Goal: Task Accomplishment & Management: Use online tool/utility

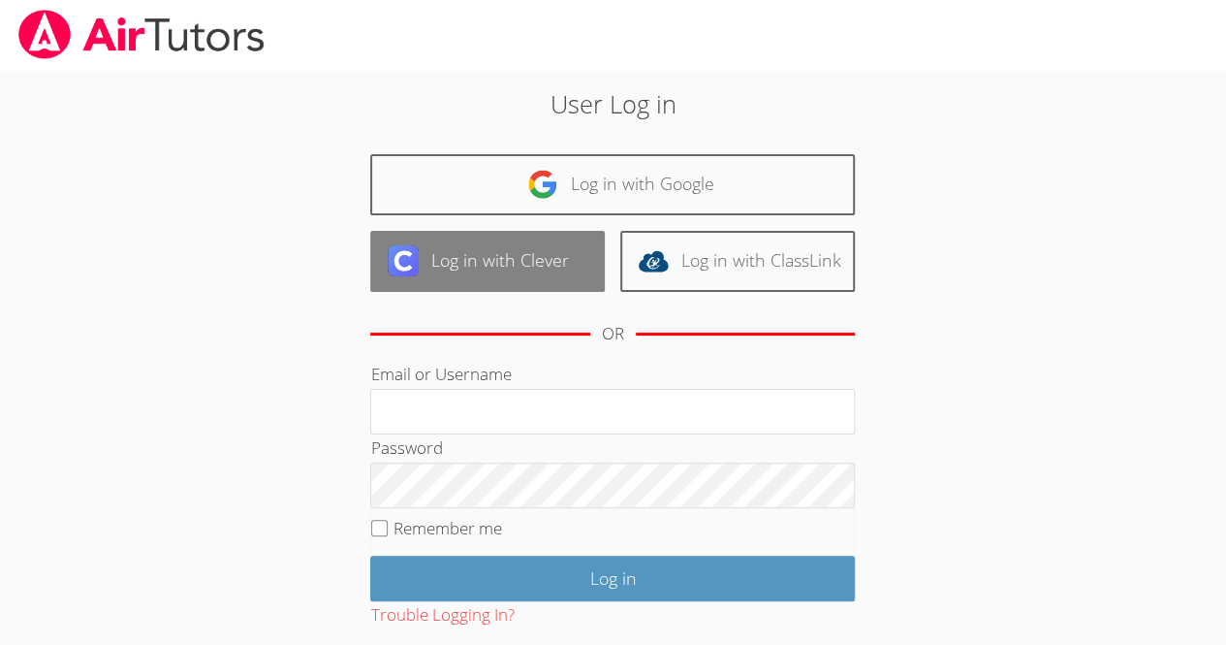
click at [560, 268] on link "Log in with Clever" at bounding box center [487, 261] width 235 height 61
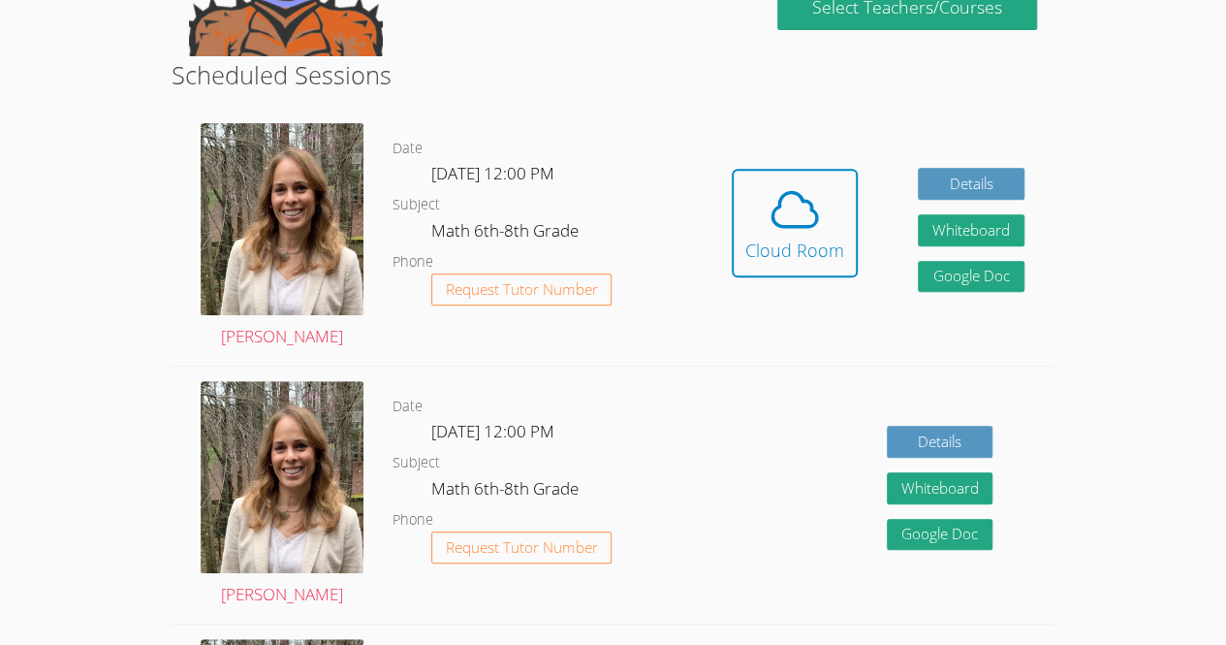
scroll to position [326, 0]
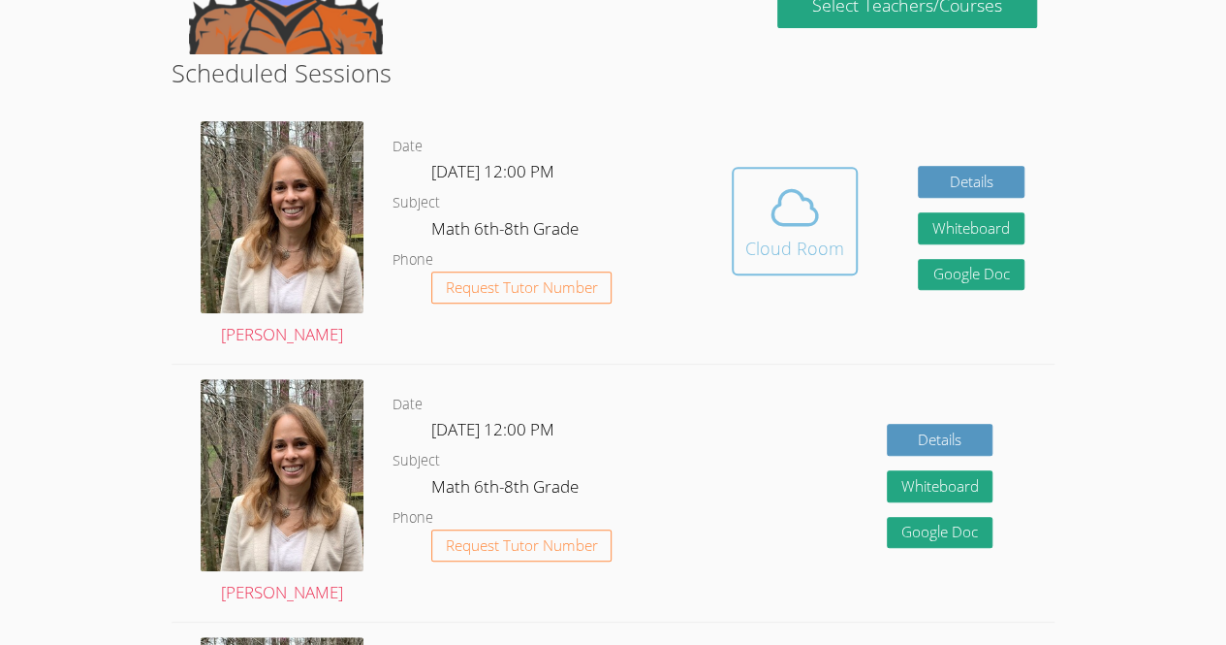
click at [790, 250] on div "Cloud Room" at bounding box center [794, 248] width 99 height 27
click at [769, 230] on icon at bounding box center [795, 207] width 54 height 54
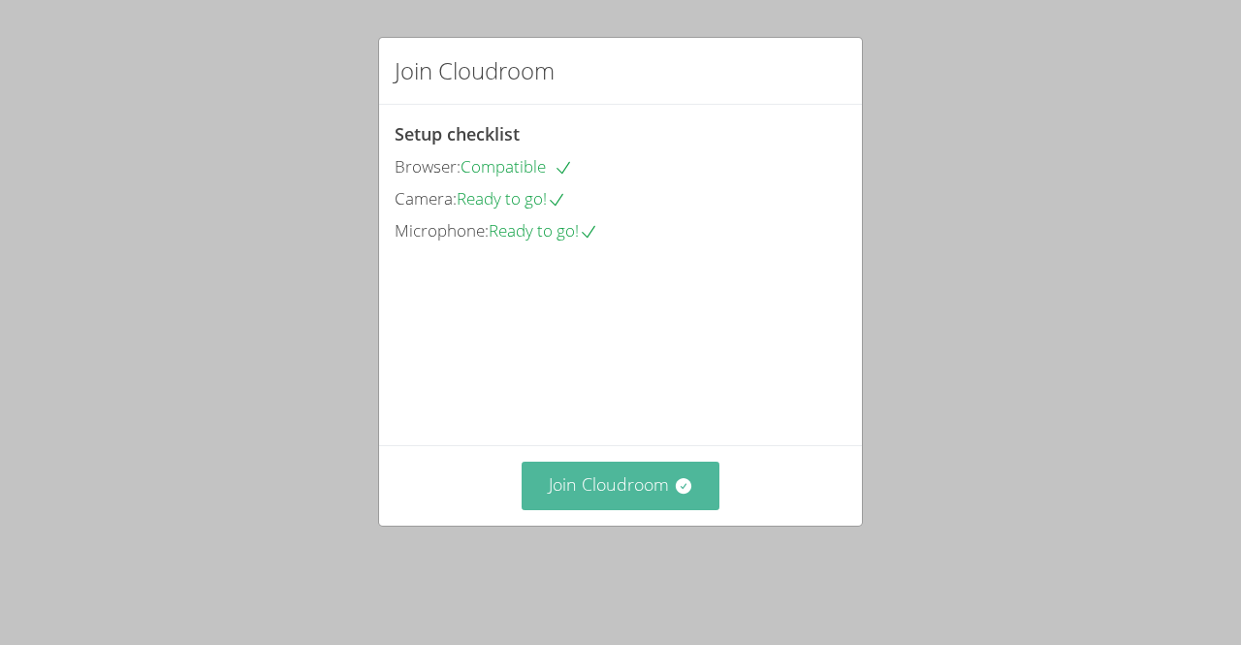
click at [660, 509] on button "Join Cloudroom" at bounding box center [621, 484] width 199 height 47
click at [556, 509] on button "Join Cloudroom" at bounding box center [621, 484] width 199 height 47
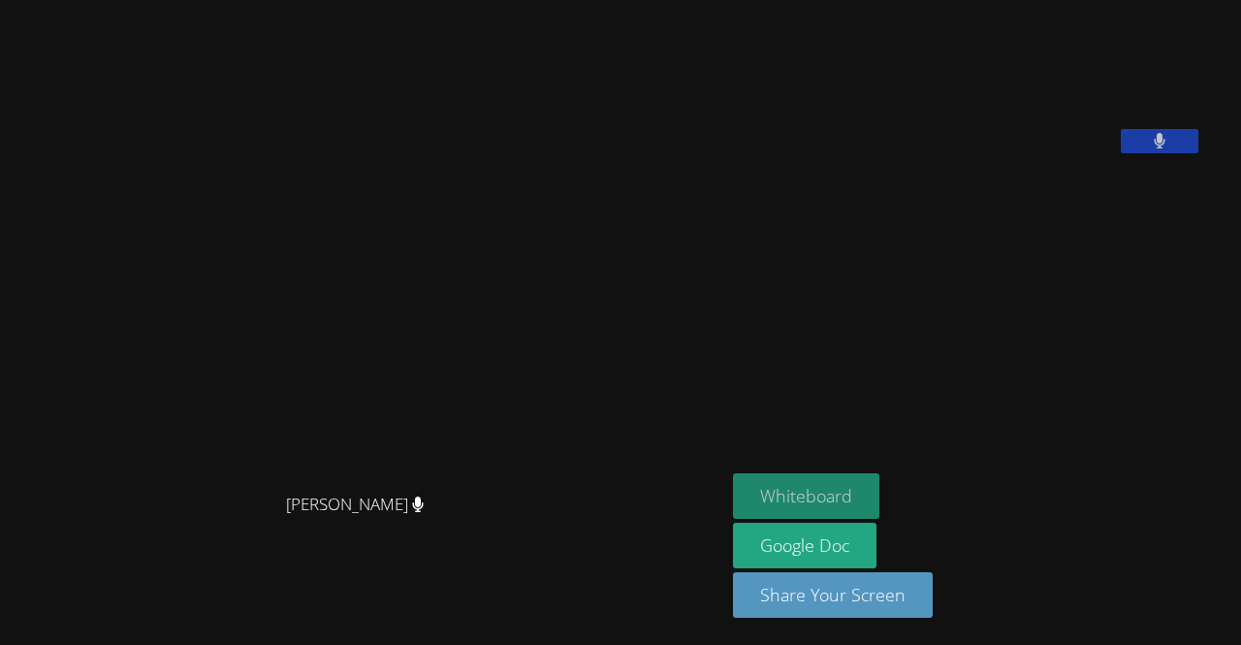
click at [869, 506] on button "Whiteboard" at bounding box center [806, 496] width 146 height 46
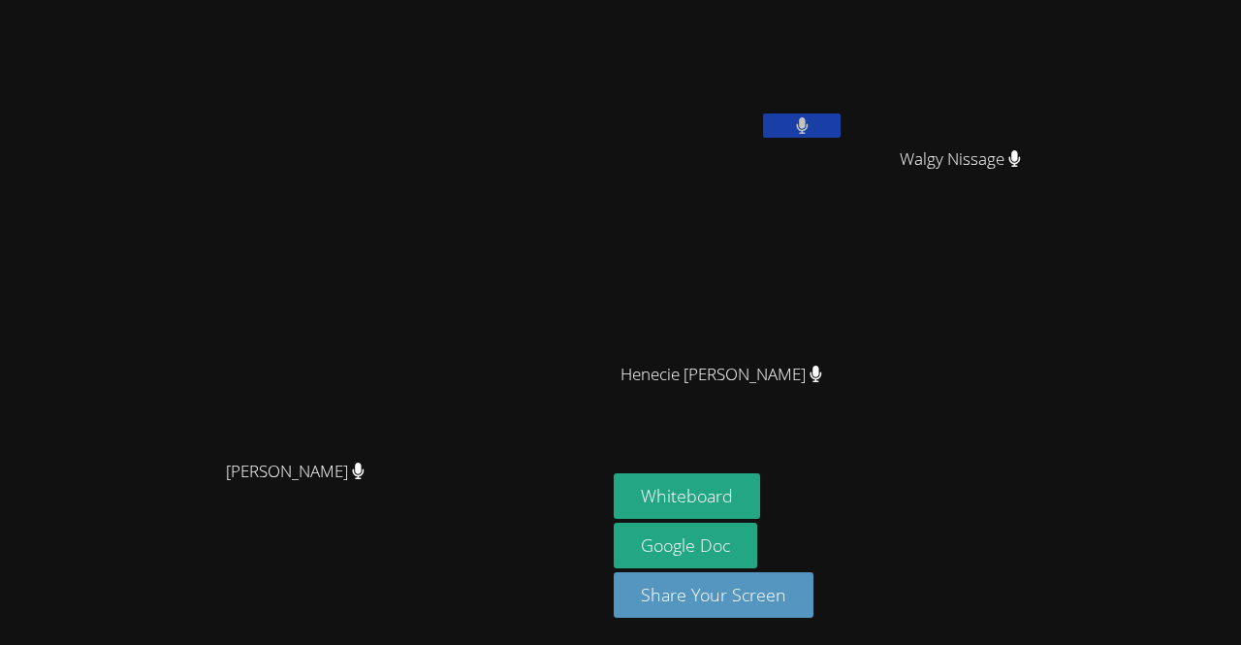
click at [840, 127] on button at bounding box center [802, 125] width 78 height 24
click at [840, 126] on button at bounding box center [802, 125] width 78 height 24
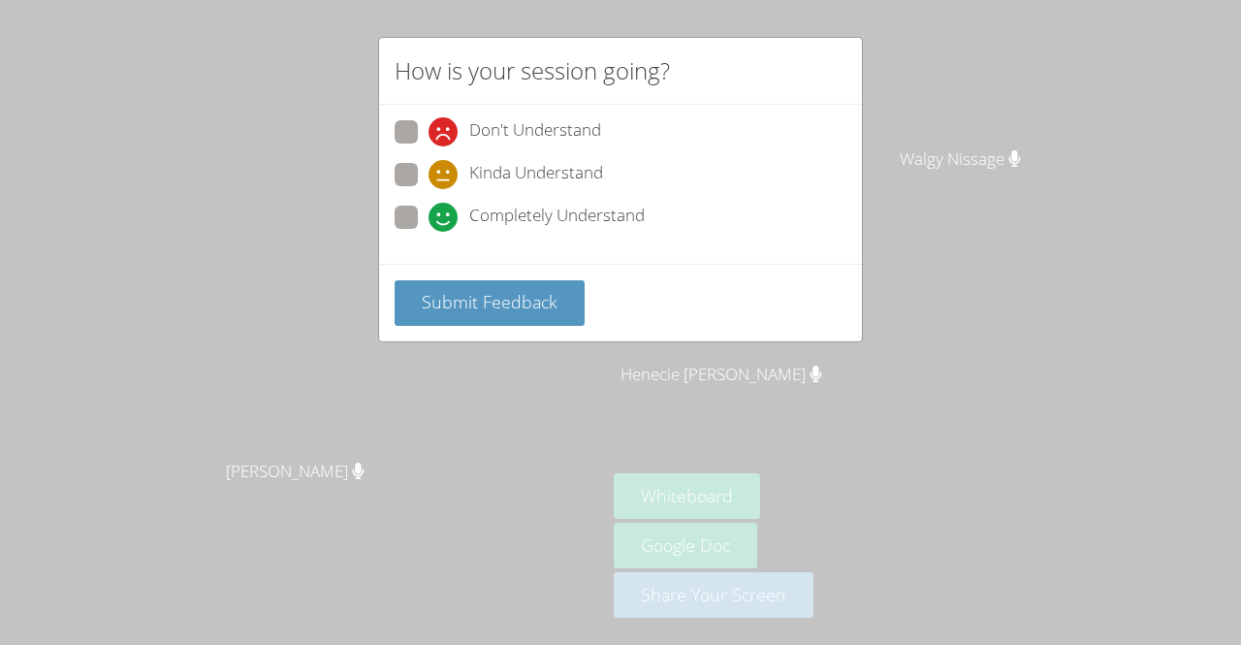
click at [673, 221] on div "Completely Understand" at bounding box center [621, 223] width 452 height 35
click at [624, 207] on span "Completely Understand" at bounding box center [556, 217] width 175 height 29
click at [445, 207] on input "Completely Understand" at bounding box center [436, 214] width 16 height 16
radio input "true"
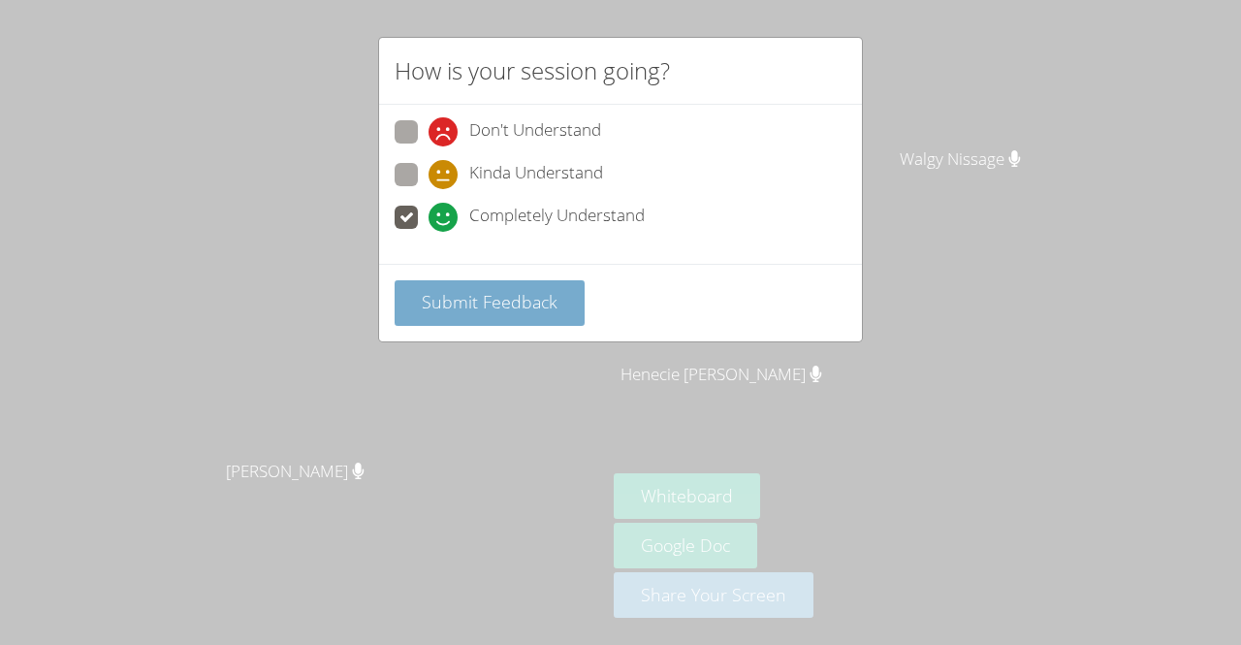
click at [562, 305] on button "Submit Feedback" at bounding box center [490, 303] width 190 height 46
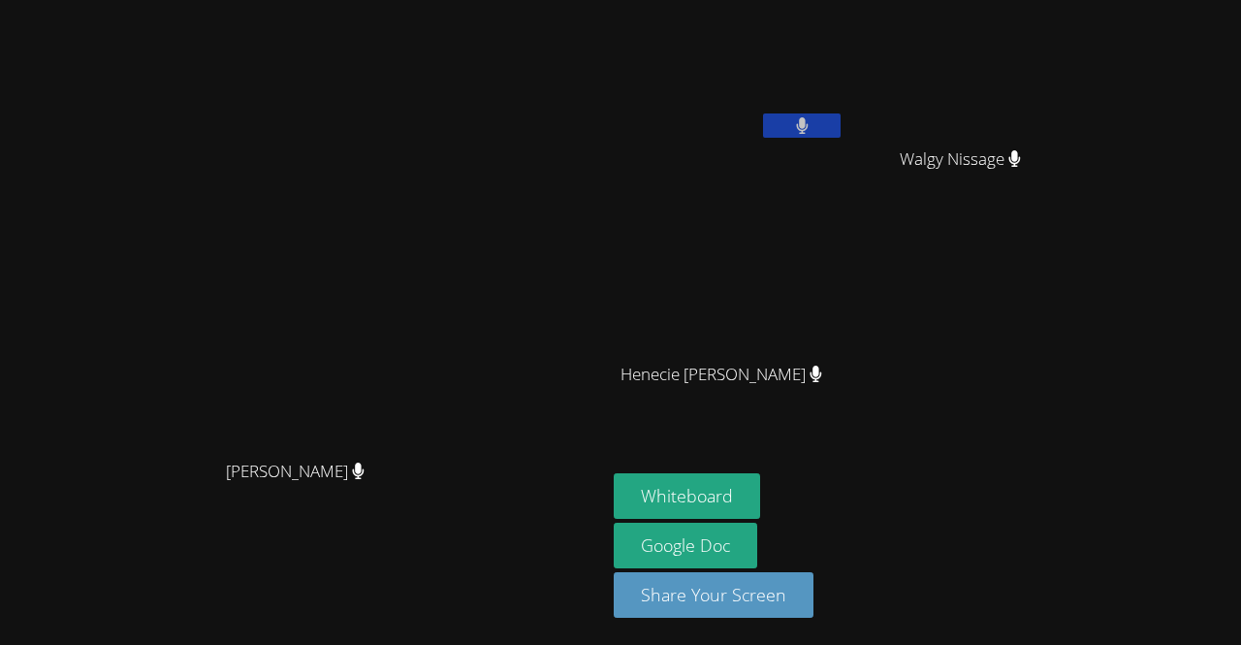
click at [840, 135] on button at bounding box center [802, 125] width 78 height 24
click at [812, 124] on icon at bounding box center [802, 125] width 20 height 16
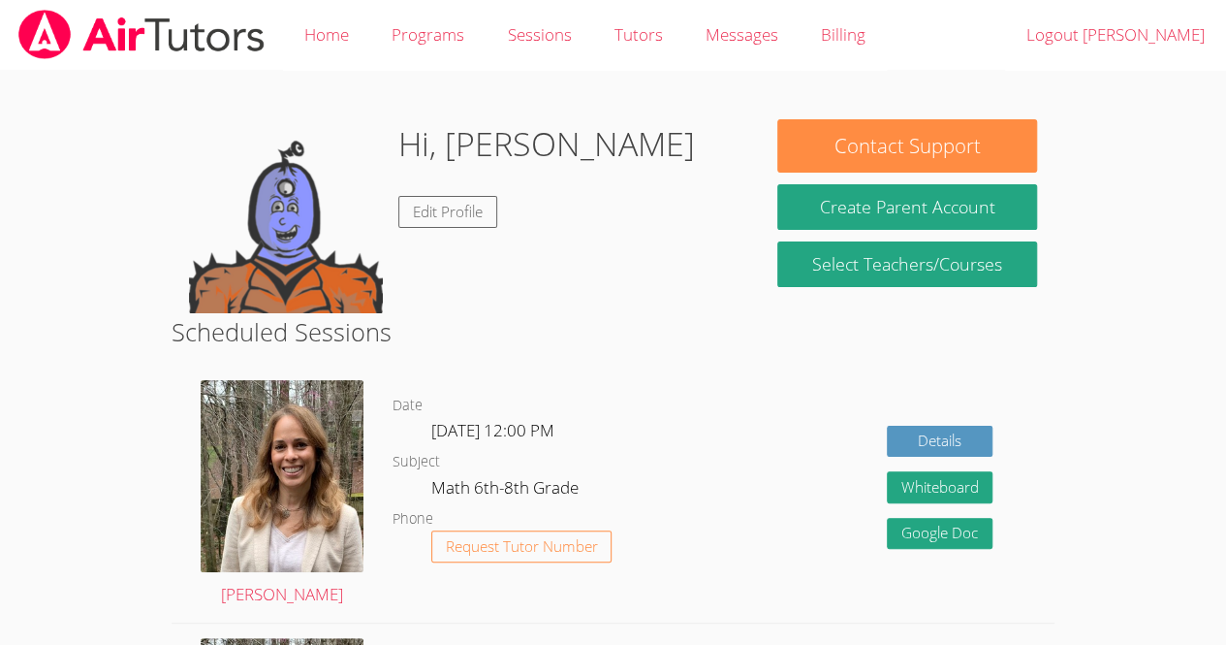
click at [328, 208] on img at bounding box center [286, 216] width 194 height 194
click at [426, 224] on link "Edit Profile" at bounding box center [447, 212] width 99 height 32
